Goal: Task Accomplishment & Management: Manage account settings

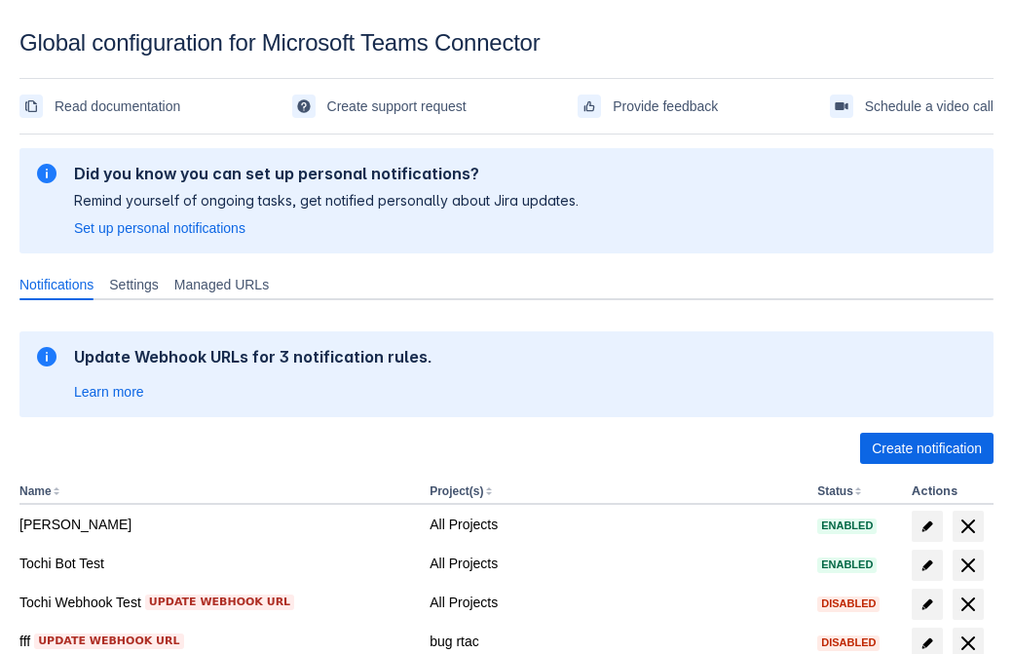
click at [927, 448] on span "Create notification" at bounding box center [927, 448] width 110 height 31
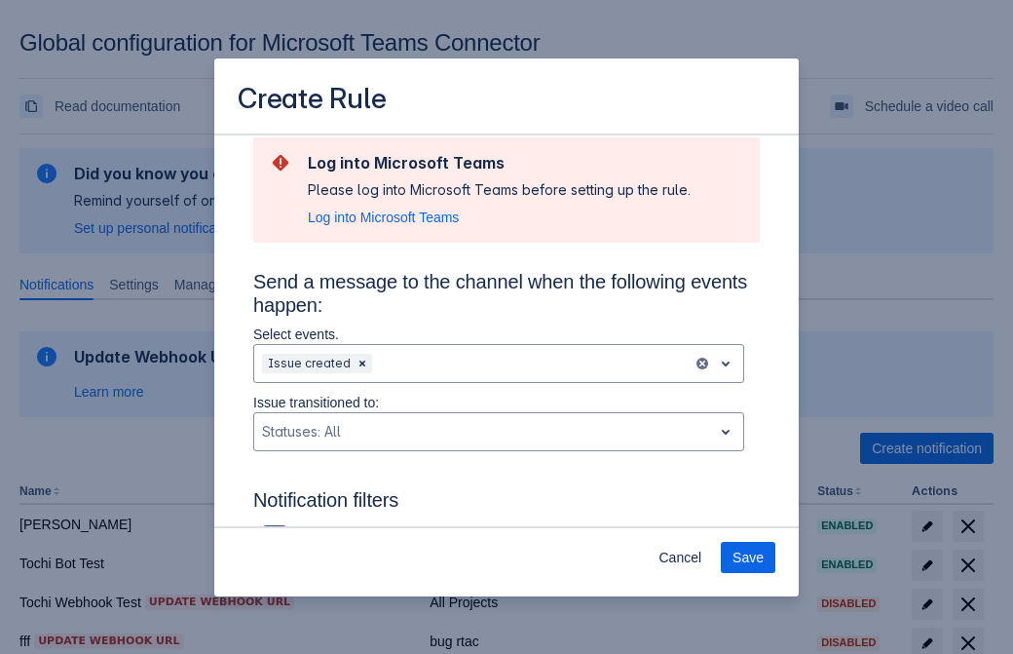
type input "RuleName-847821New Rule (42)"
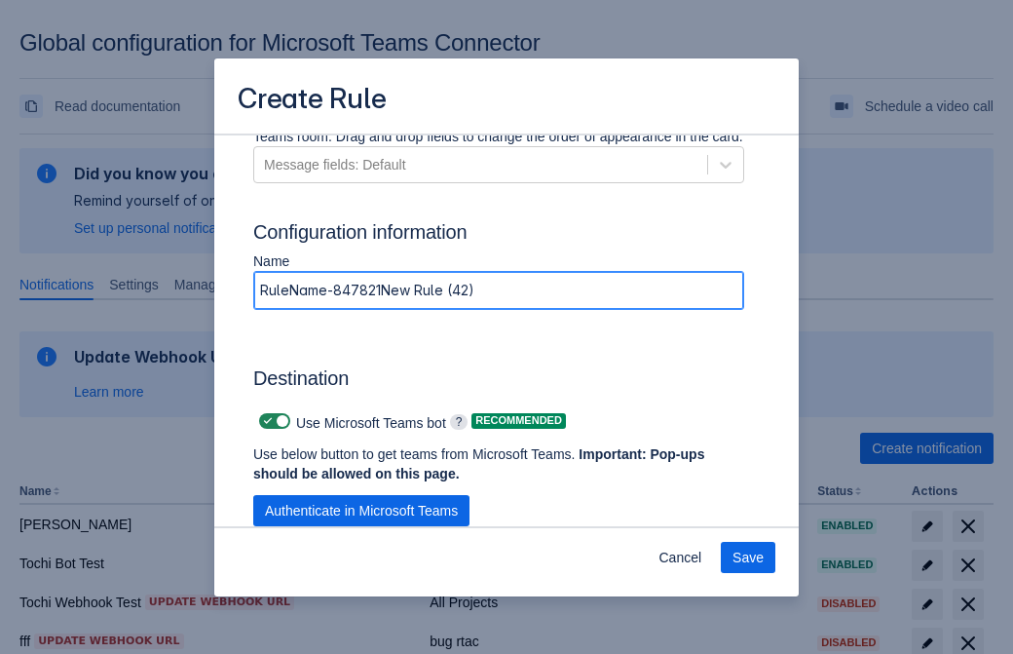
click at [361, 495] on span "Authenticate in Microsoft Teams" at bounding box center [361, 510] width 193 height 31
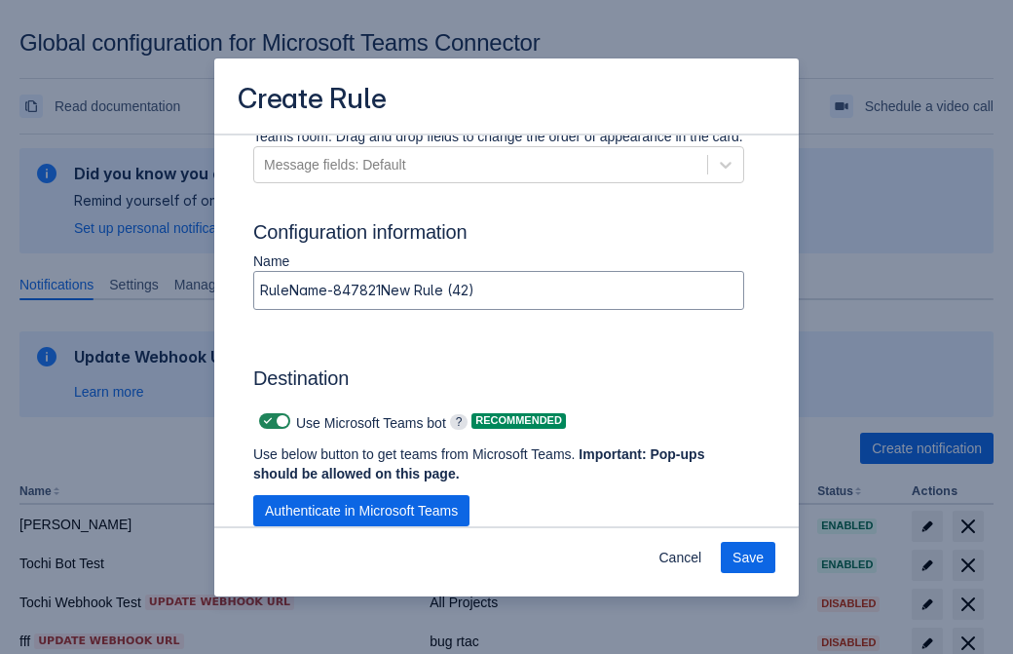
scroll to position [0, 0]
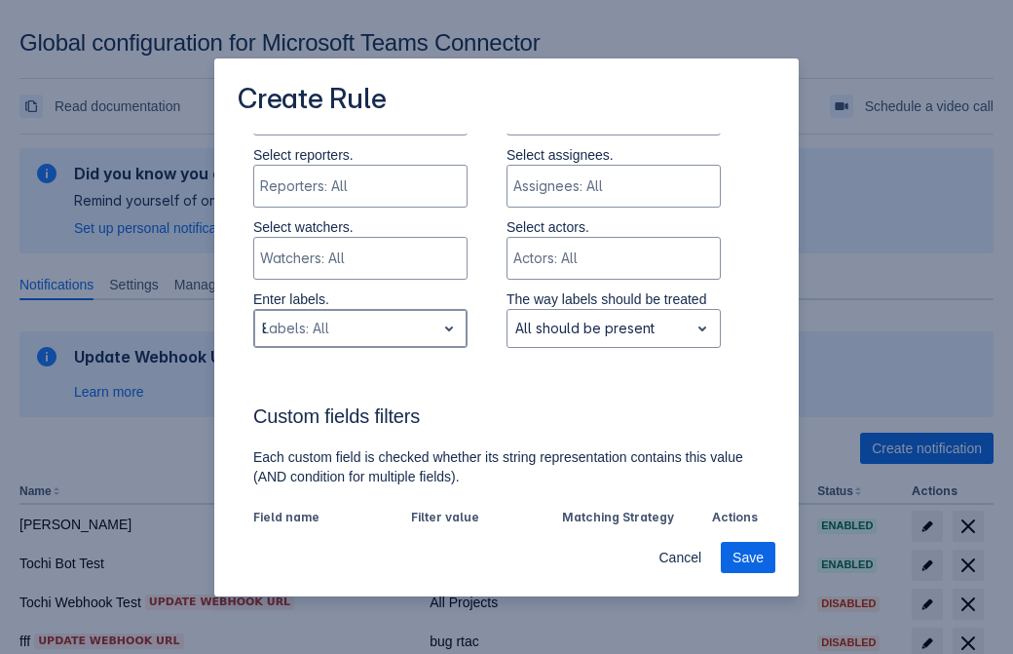
type input "847821_label"
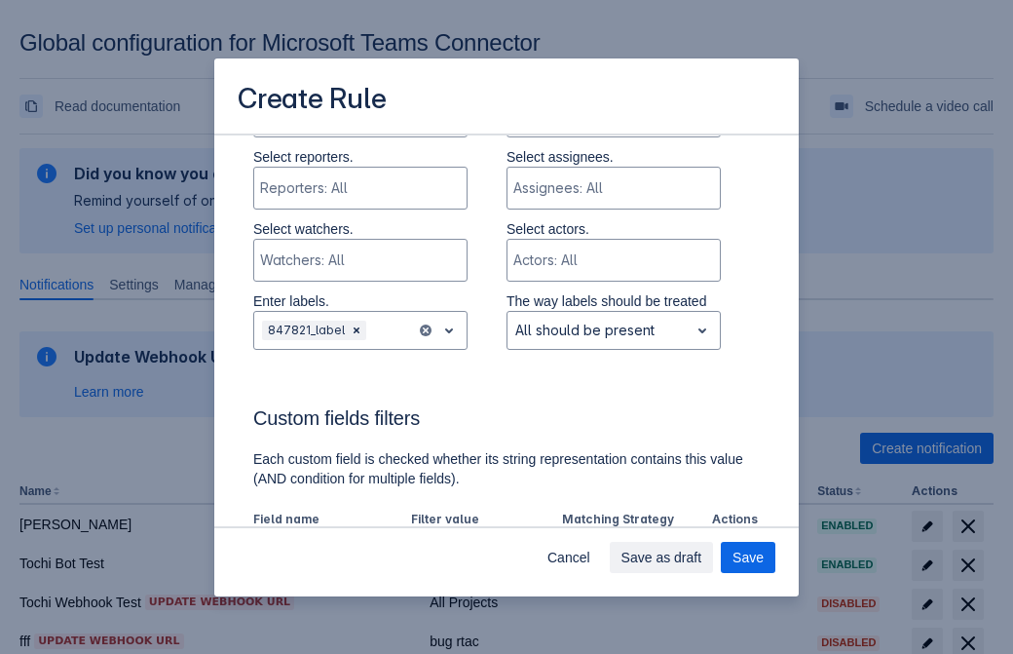
scroll to position [1353, 0]
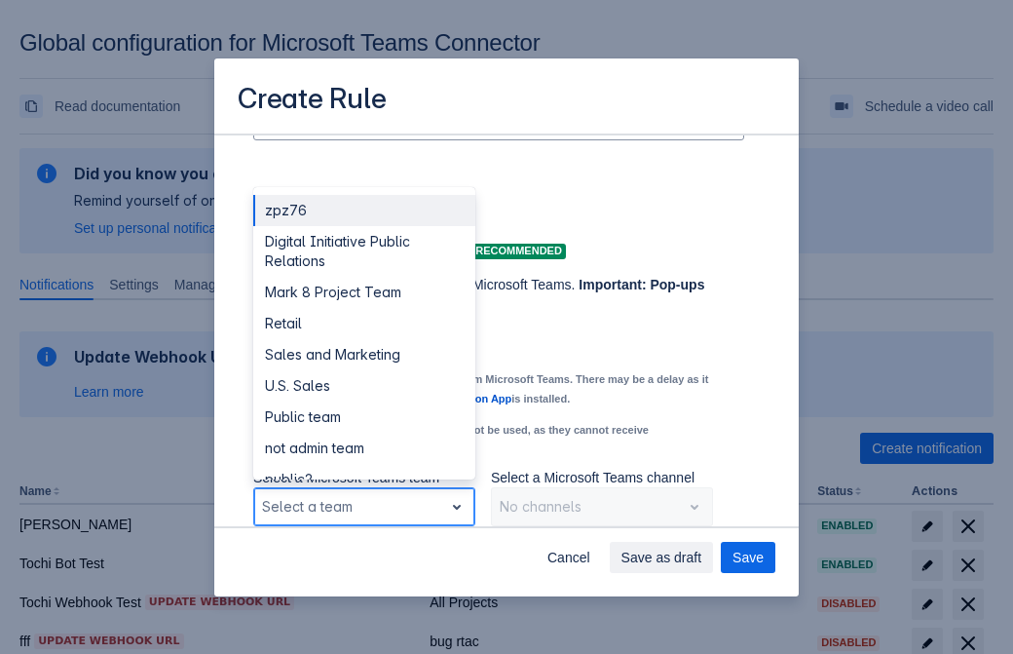
click at [363, 323] on div "Retail" at bounding box center [364, 323] width 222 height 31
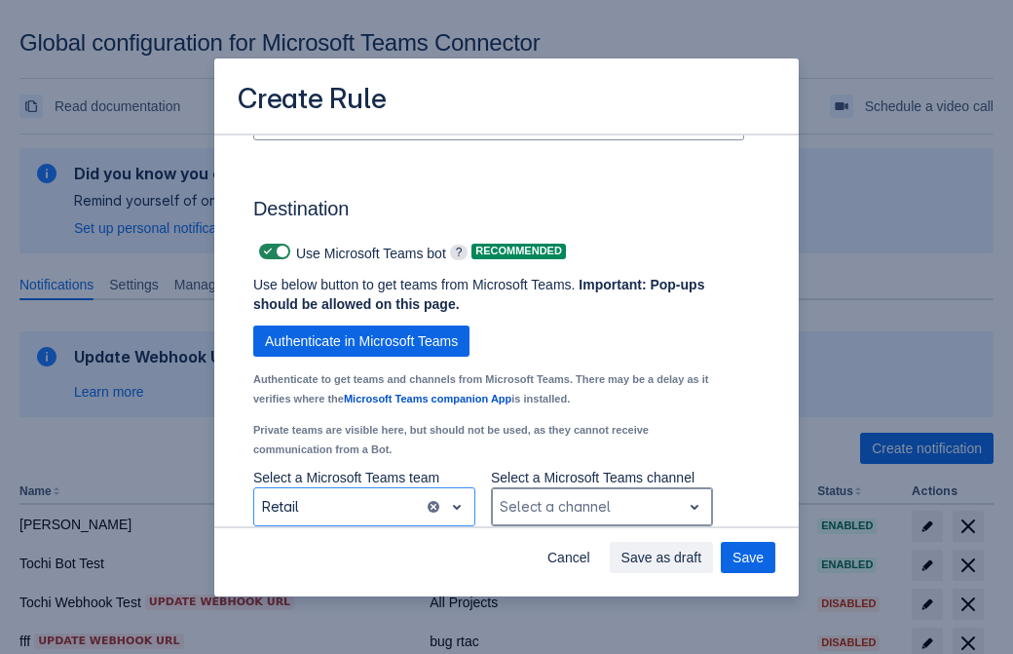
click at [601, 507] on div "Scrollable content" at bounding box center [586, 506] width 173 height 23
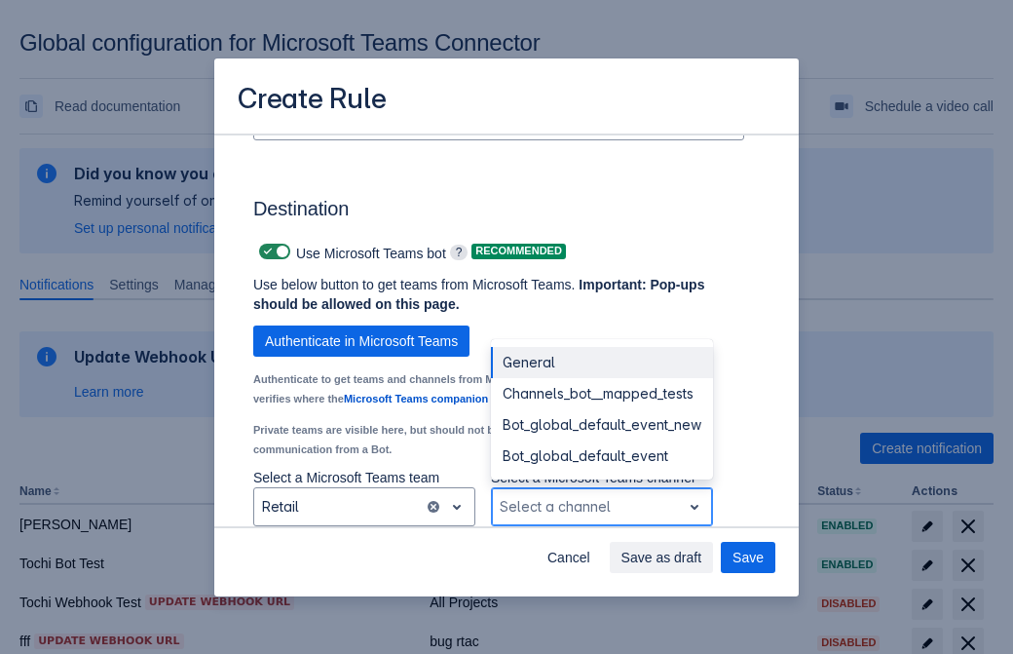
click at [601, 456] on div "Bot_global_default_event" at bounding box center [602, 455] width 222 height 31
click at [703, 557] on span "Save as draft" at bounding box center [662, 557] width 81 height 31
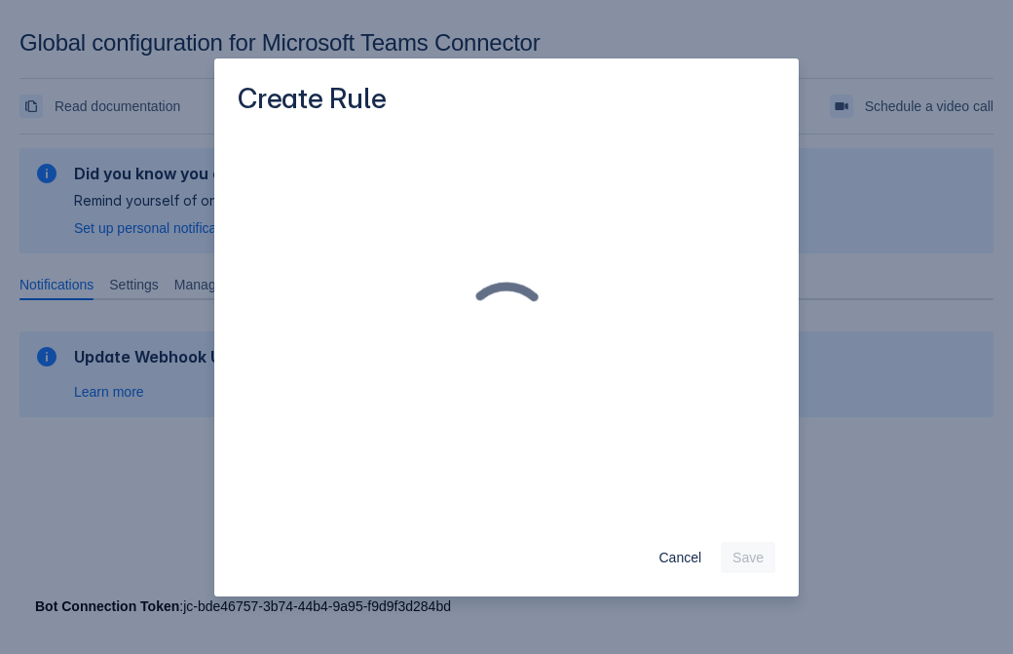
scroll to position [0, 0]
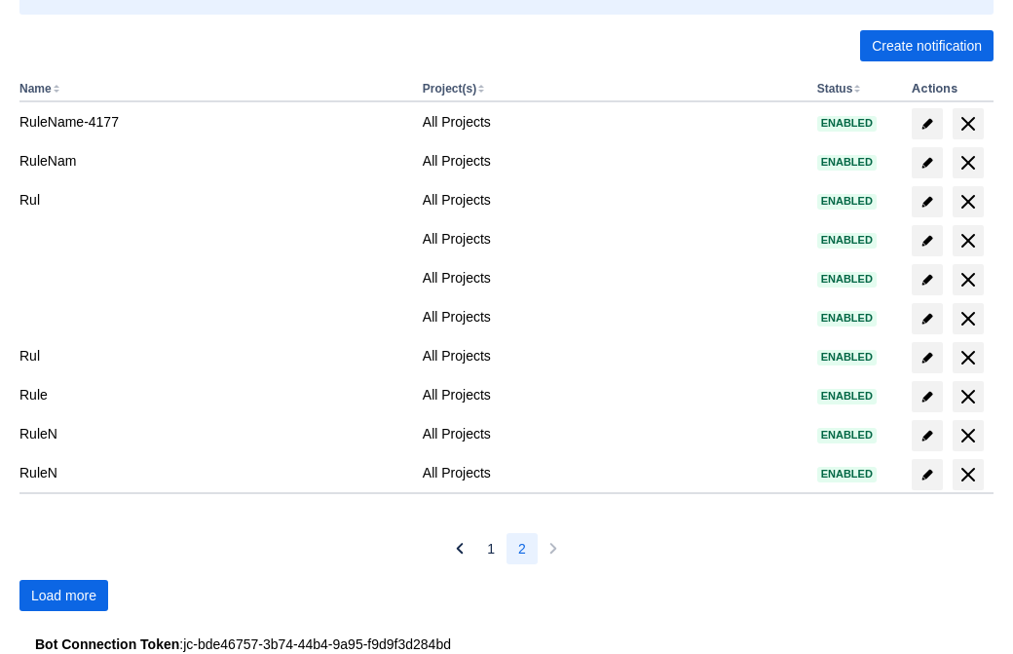
click at [63, 595] on span "Load more" at bounding box center [63, 595] width 65 height 31
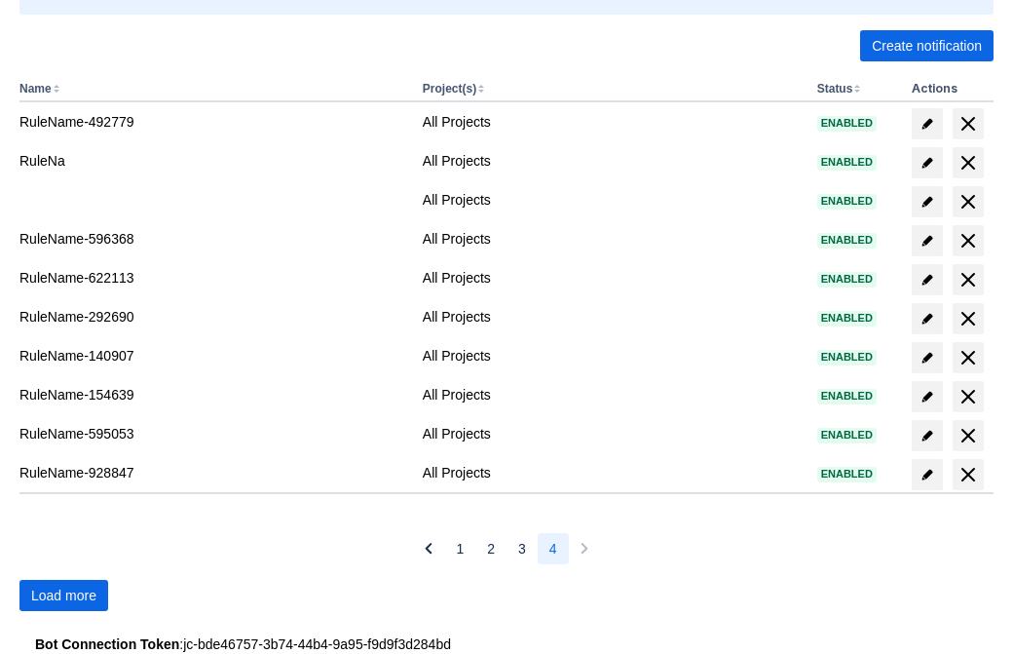
click at [63, 595] on span "Load more" at bounding box center [63, 595] width 65 height 31
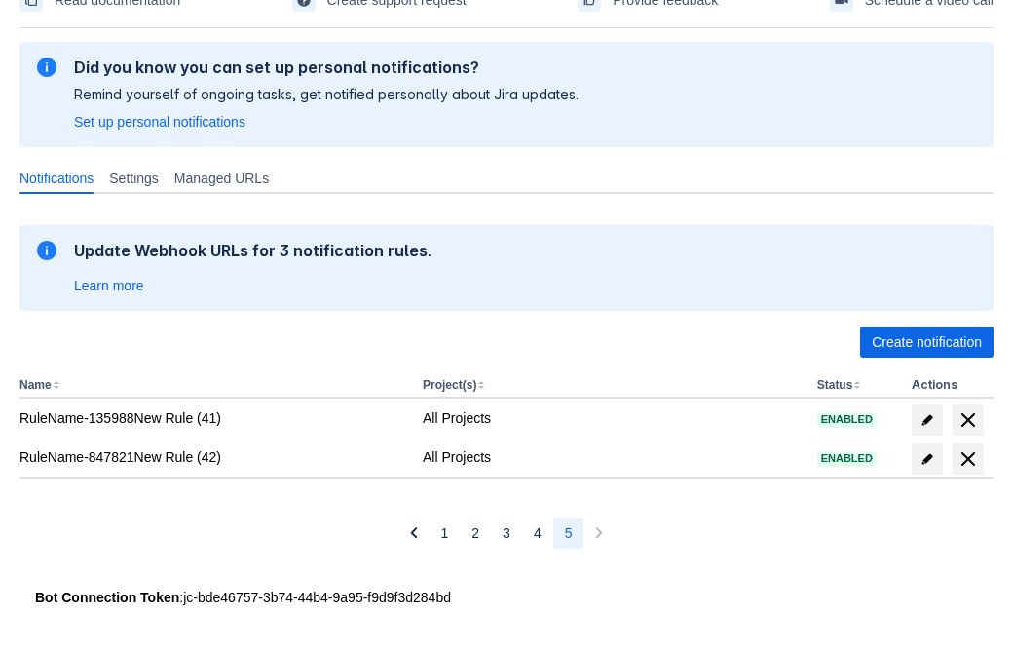
scroll to position [106, 0]
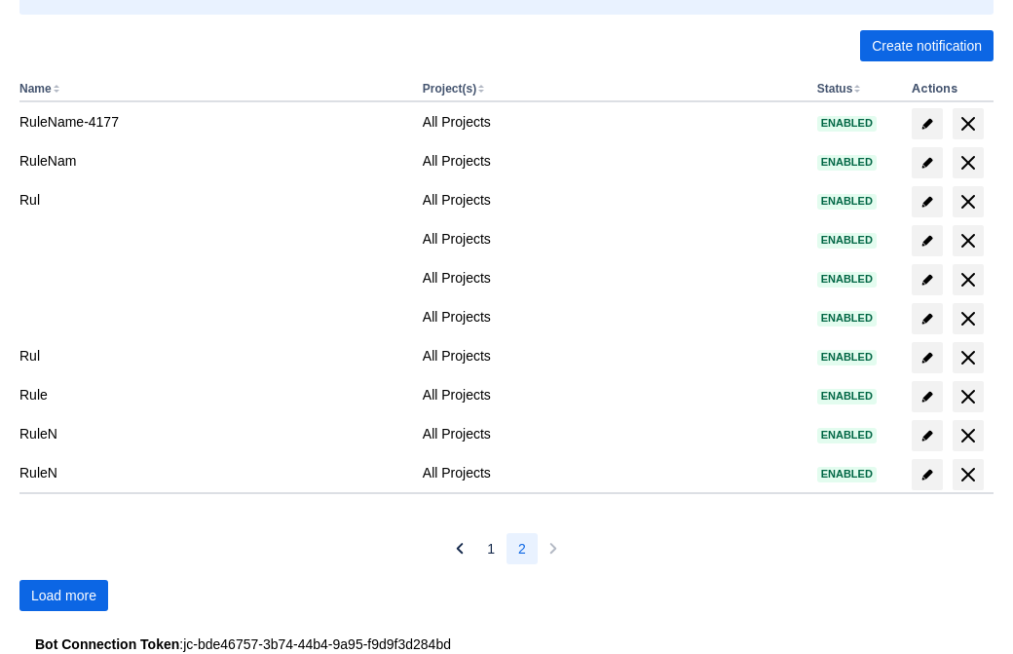
click at [63, 595] on span "Load more" at bounding box center [63, 595] width 65 height 31
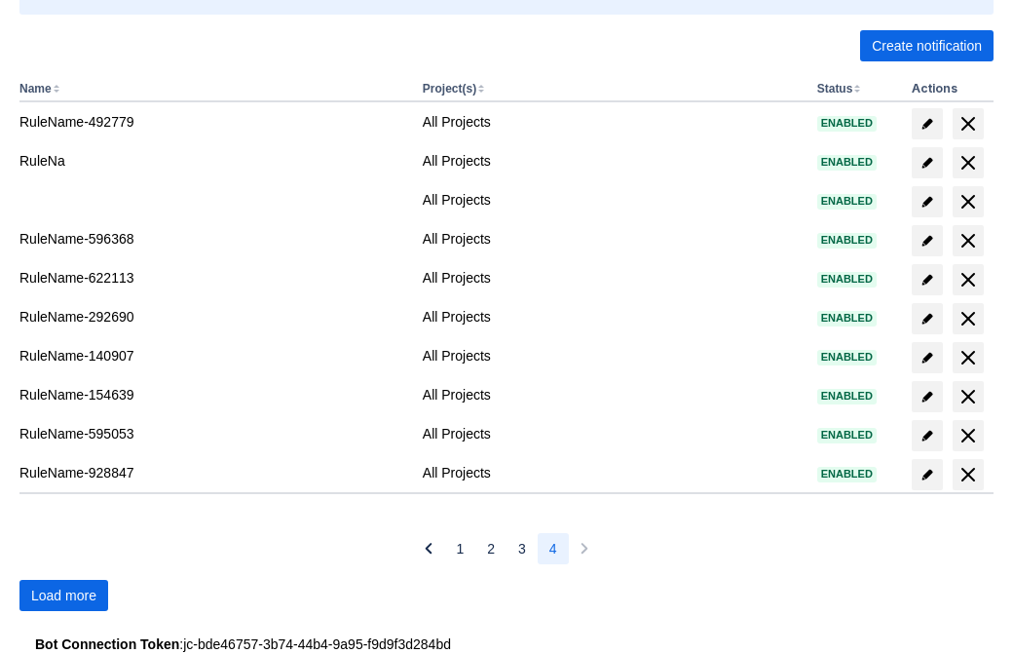
click at [63, 595] on span "Load more" at bounding box center [63, 595] width 65 height 31
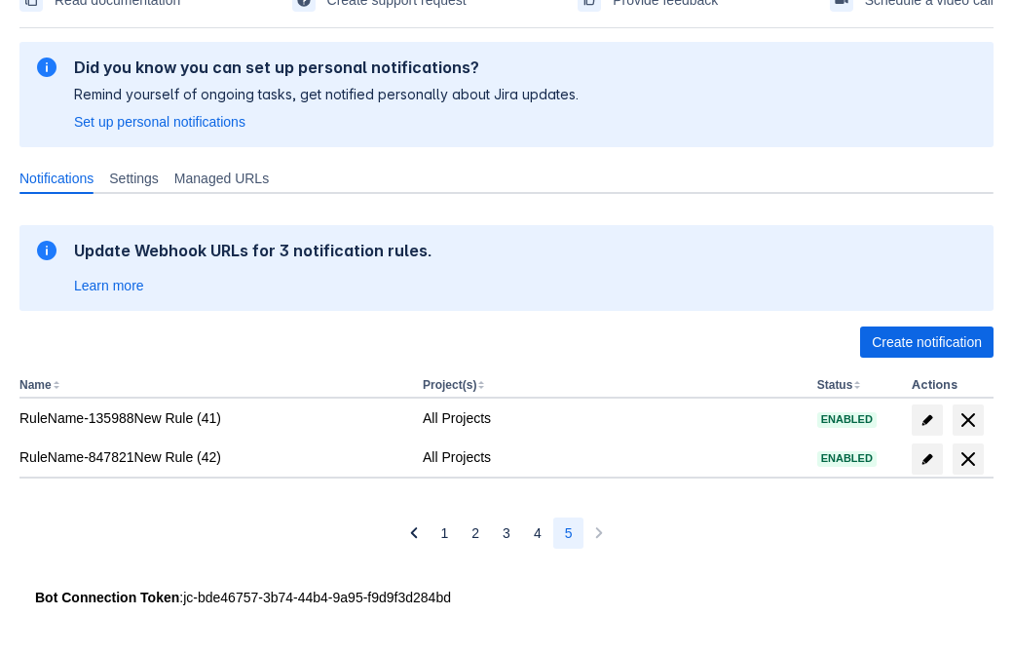
click at [968, 459] on span "delete" at bounding box center [968, 458] width 23 height 23
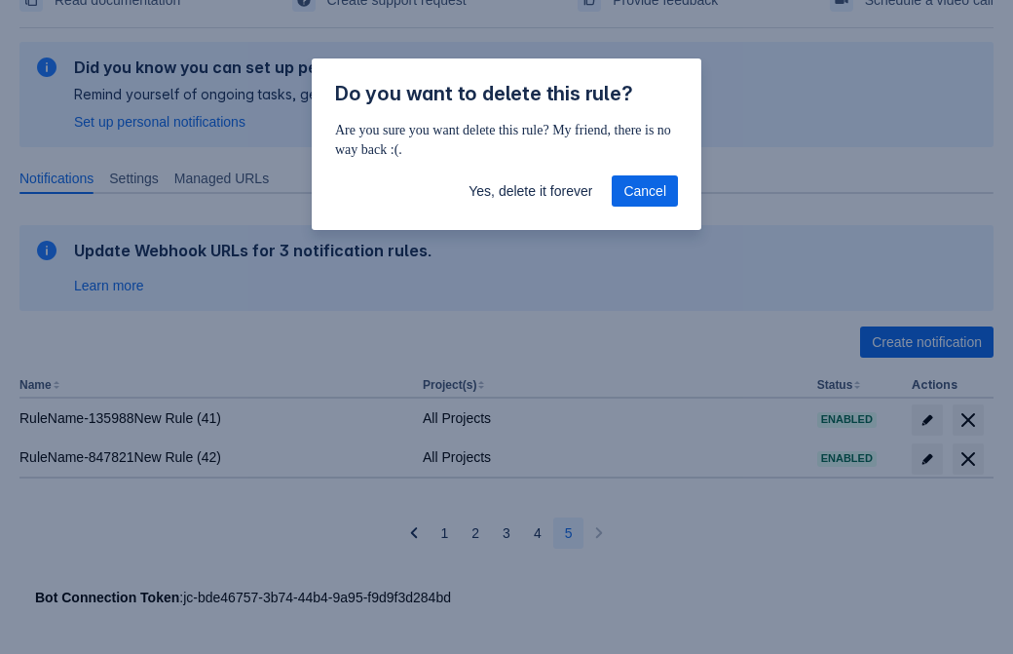
click at [530, 191] on span "Yes, delete it forever" at bounding box center [531, 190] width 124 height 31
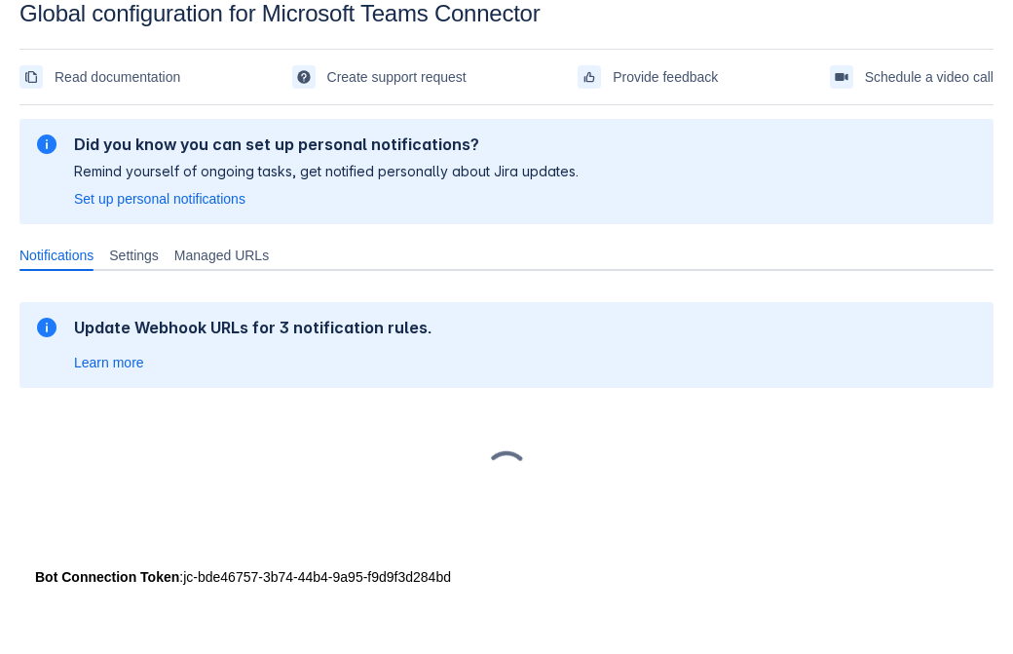
scroll to position [29, 0]
